Goal: Task Accomplishment & Management: Manage account settings

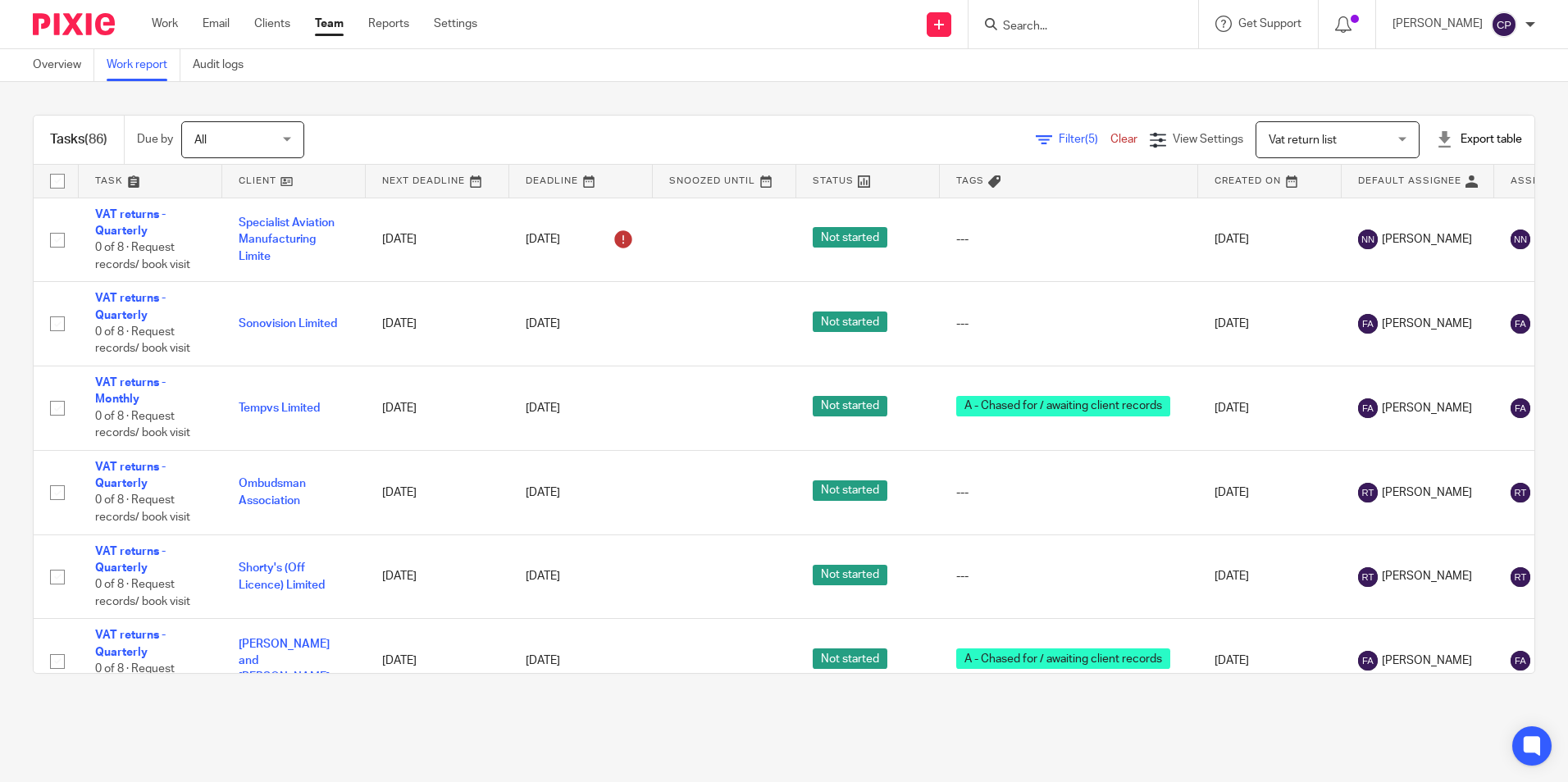
scroll to position [7358, 0]
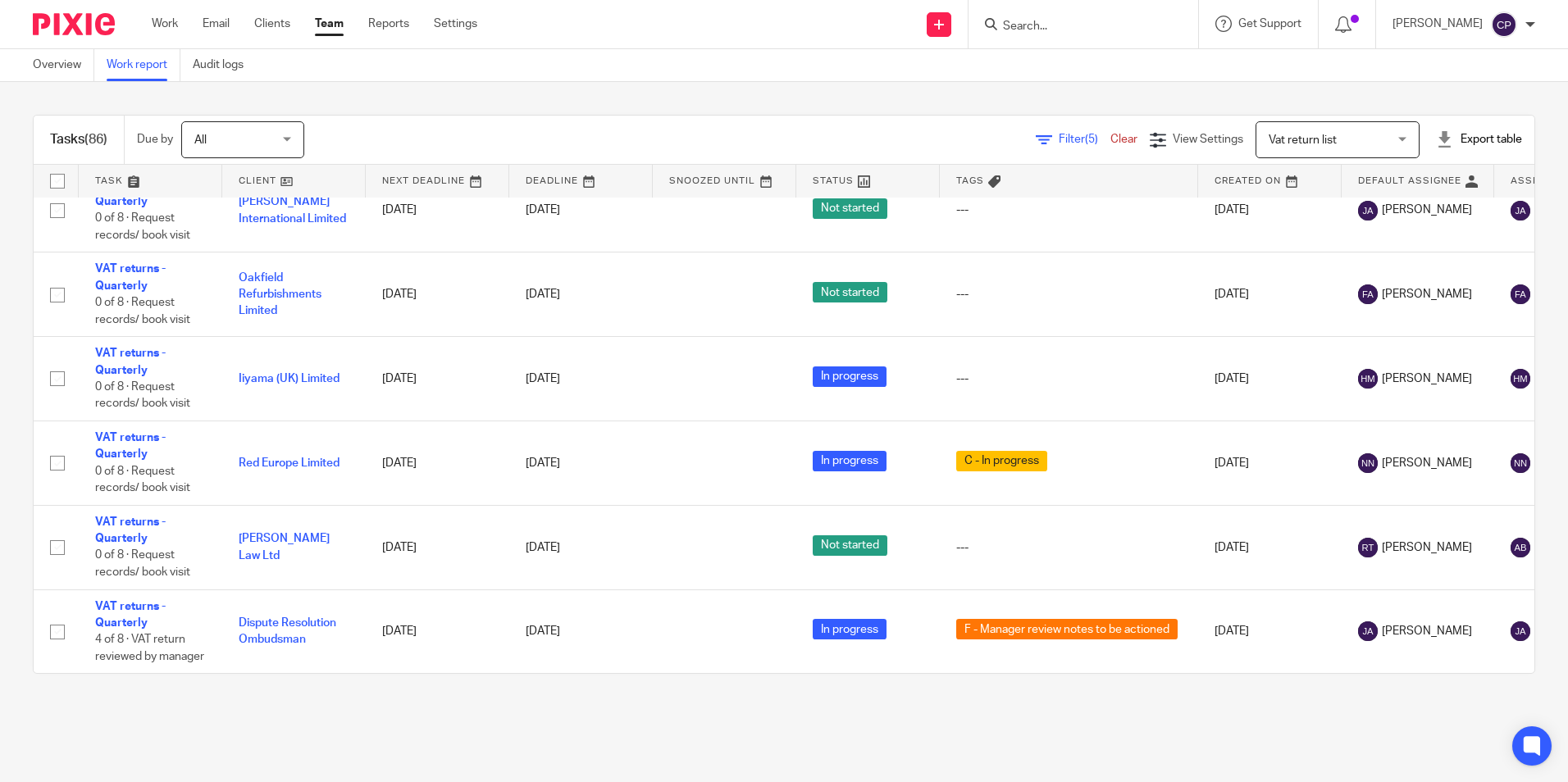
click at [1529, 23] on div at bounding box center [1530, 24] width 10 height 10
click at [1467, 112] on span "Logout" at bounding box center [1459, 114] width 37 height 12
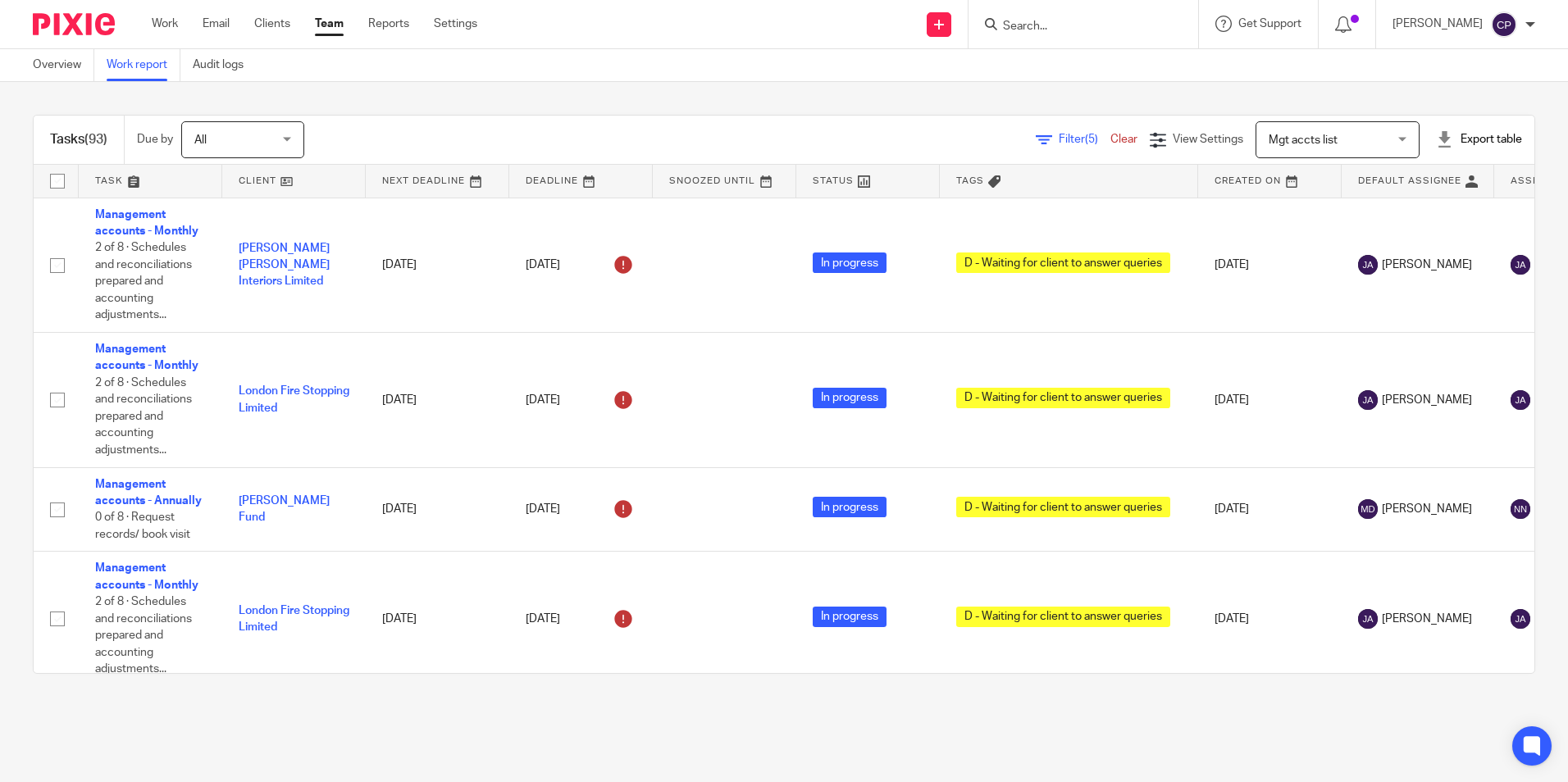
scroll to position [2769, 0]
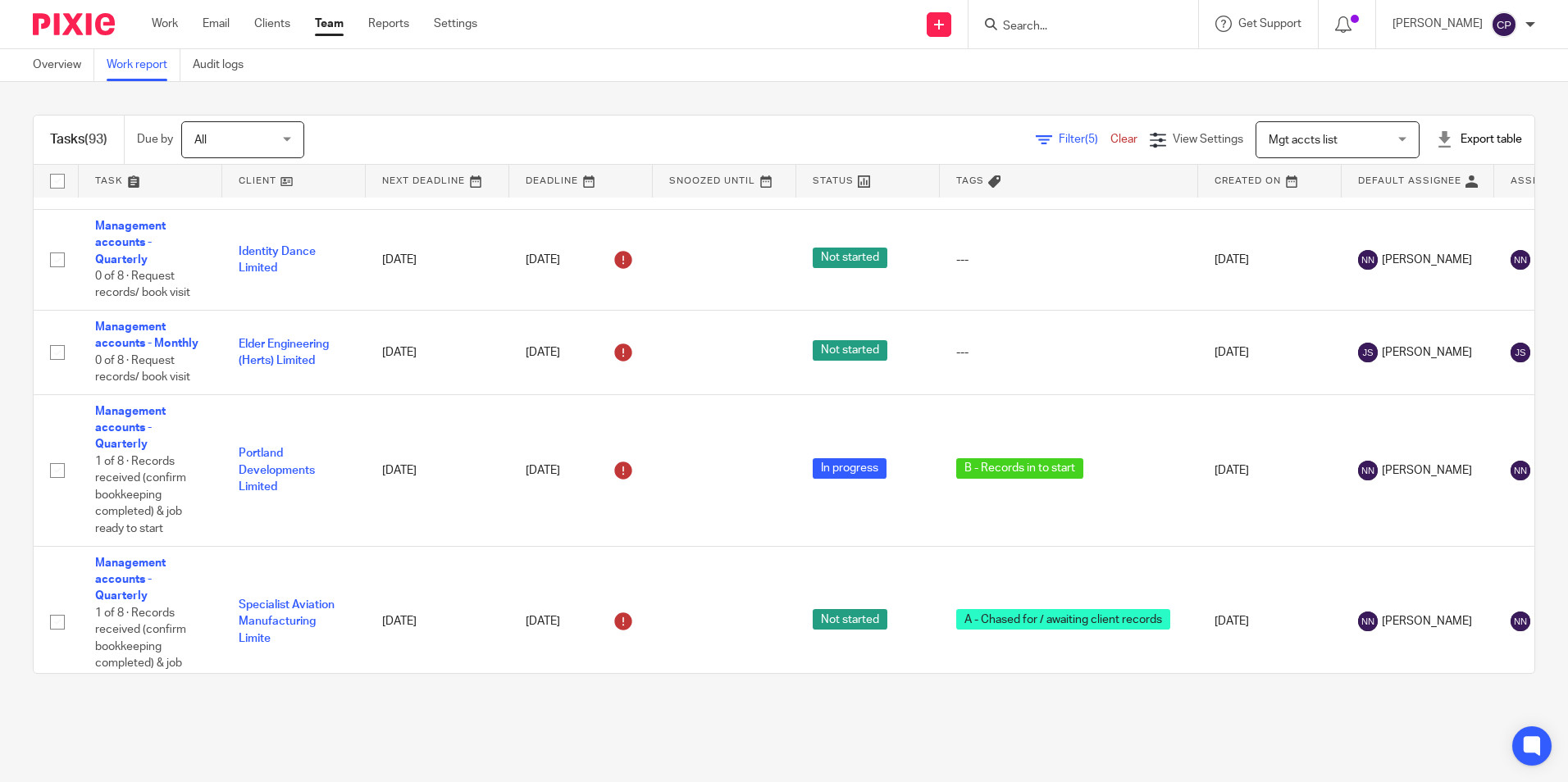
click at [1524, 28] on div "Carly Payne" at bounding box center [1463, 24] width 142 height 26
click at [1453, 116] on span "Logout" at bounding box center [1459, 114] width 37 height 12
